Goal: Task Accomplishment & Management: Manage account settings

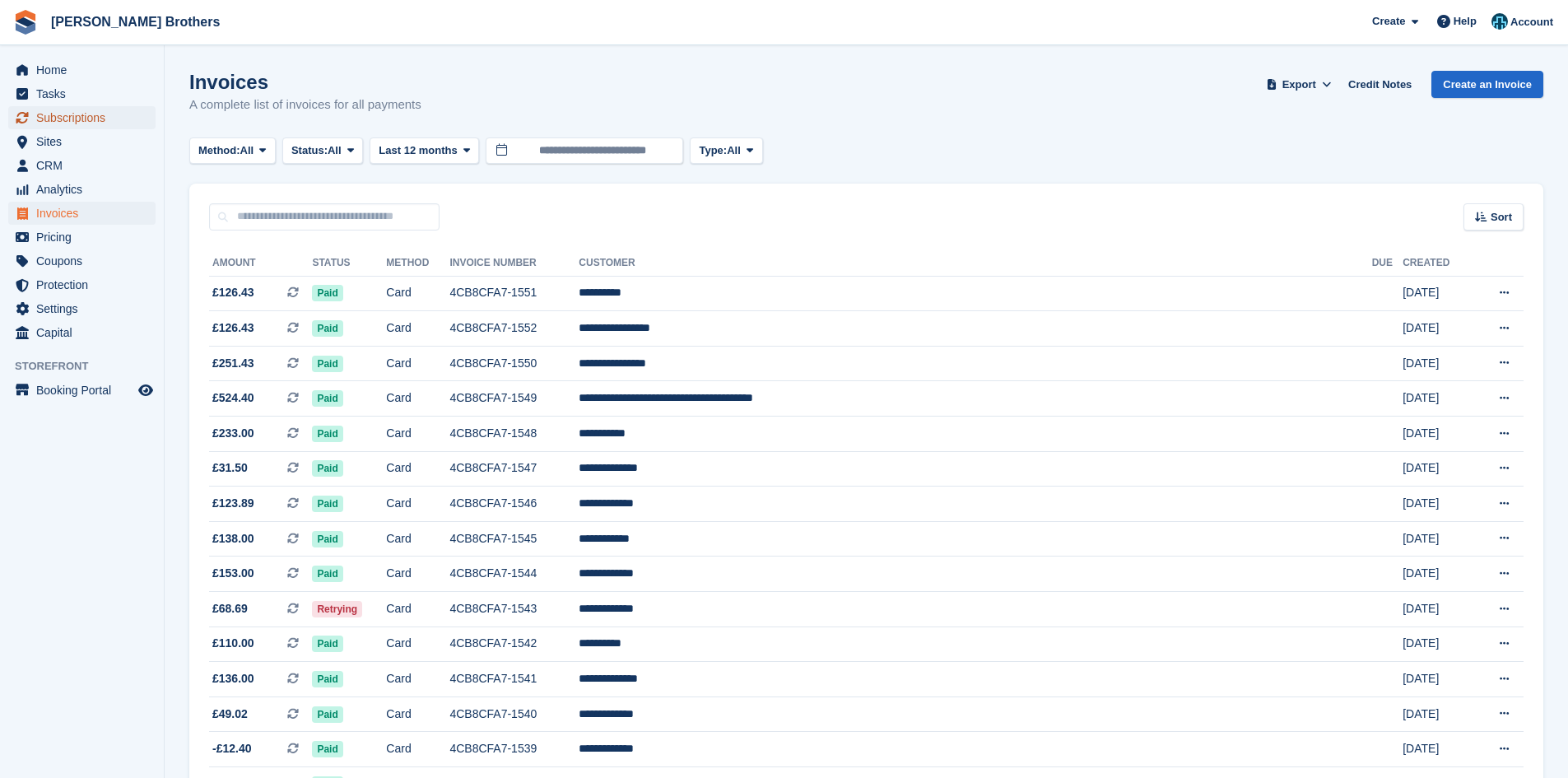
click at [96, 118] on span "Subscriptions" at bounding box center [85, 117] width 99 height 23
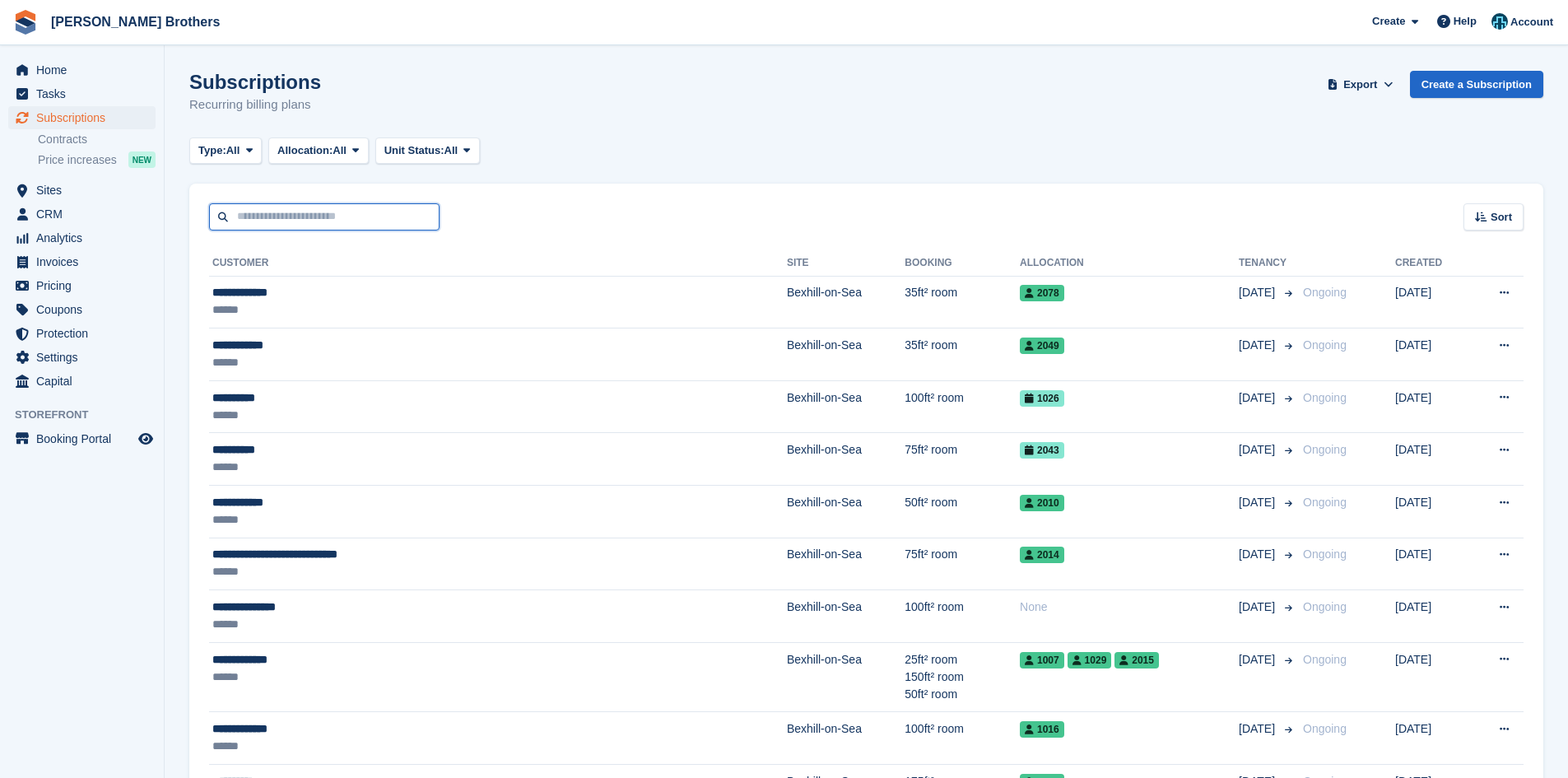
click at [284, 216] on input "text" at bounding box center [324, 216] width 231 height 27
type input "*******"
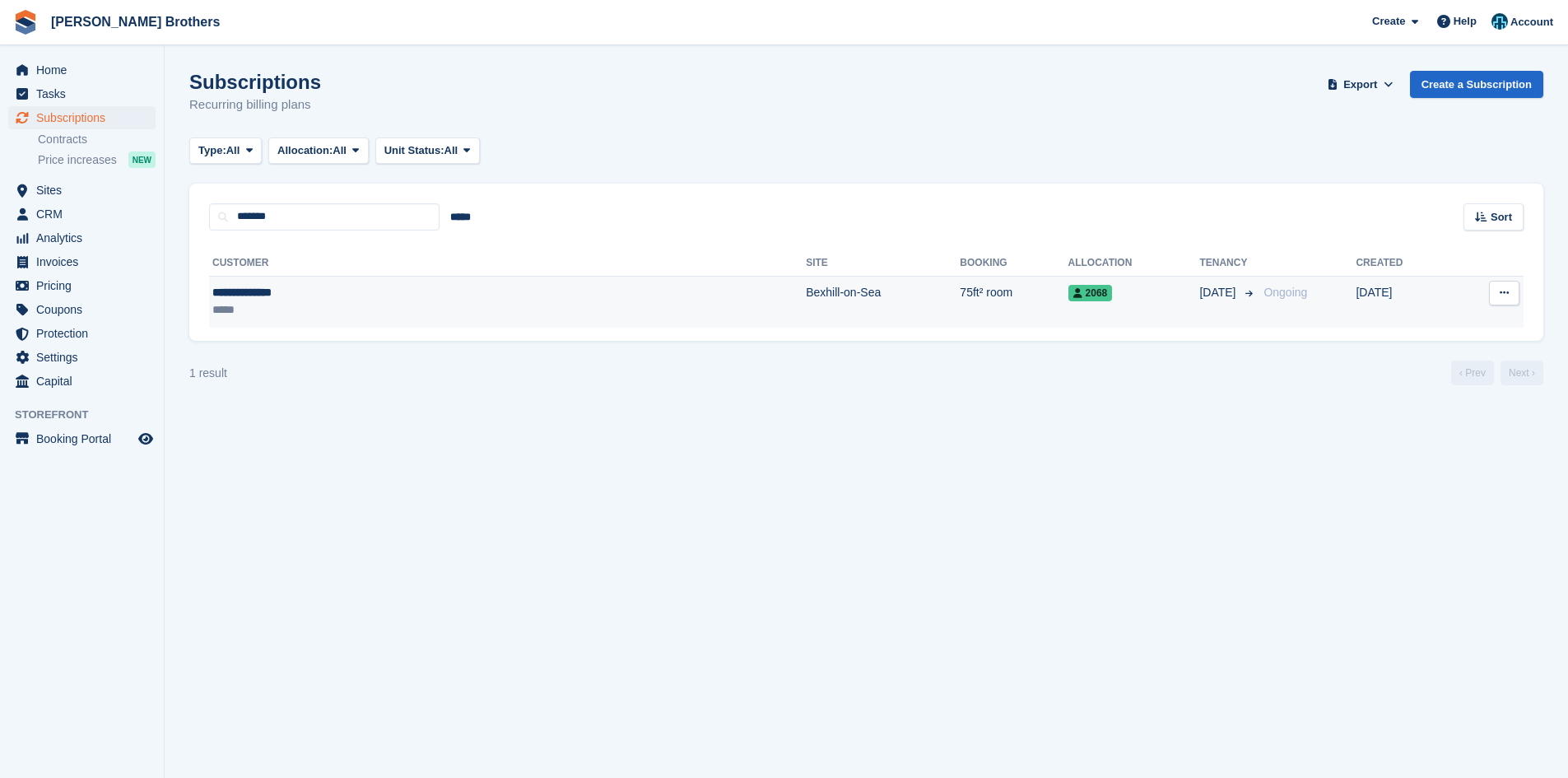
click at [388, 305] on div "*****" at bounding box center [356, 310] width 287 height 17
